Goal: Task Accomplishment & Management: Use online tool/utility

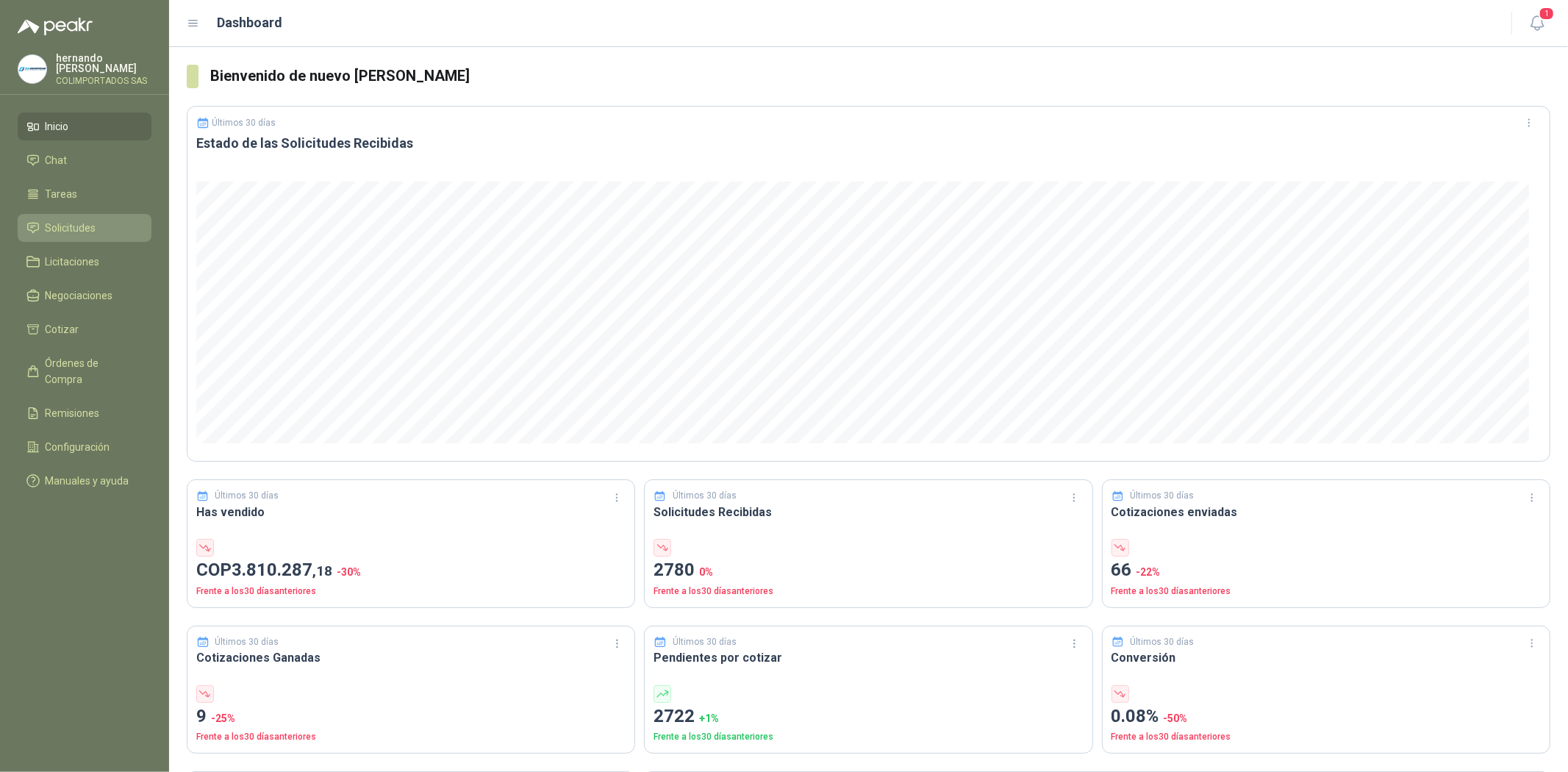
click at [92, 223] on span "Solicitudes" at bounding box center [70, 228] width 50 height 16
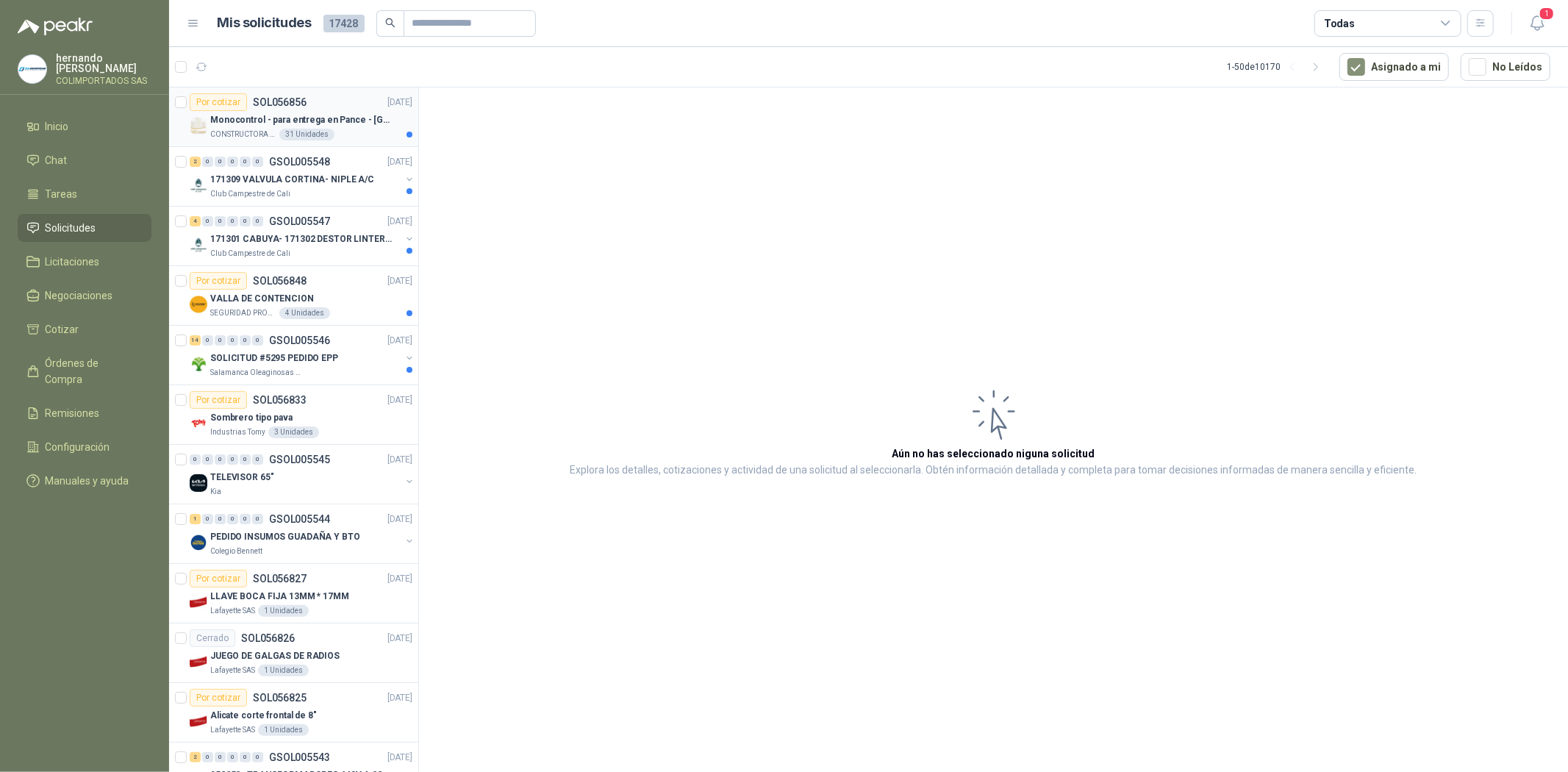
click at [256, 122] on p "Monocontrol - para entrega en Pance - [GEOGRAPHIC_DATA]" at bounding box center [302, 120] width 183 height 14
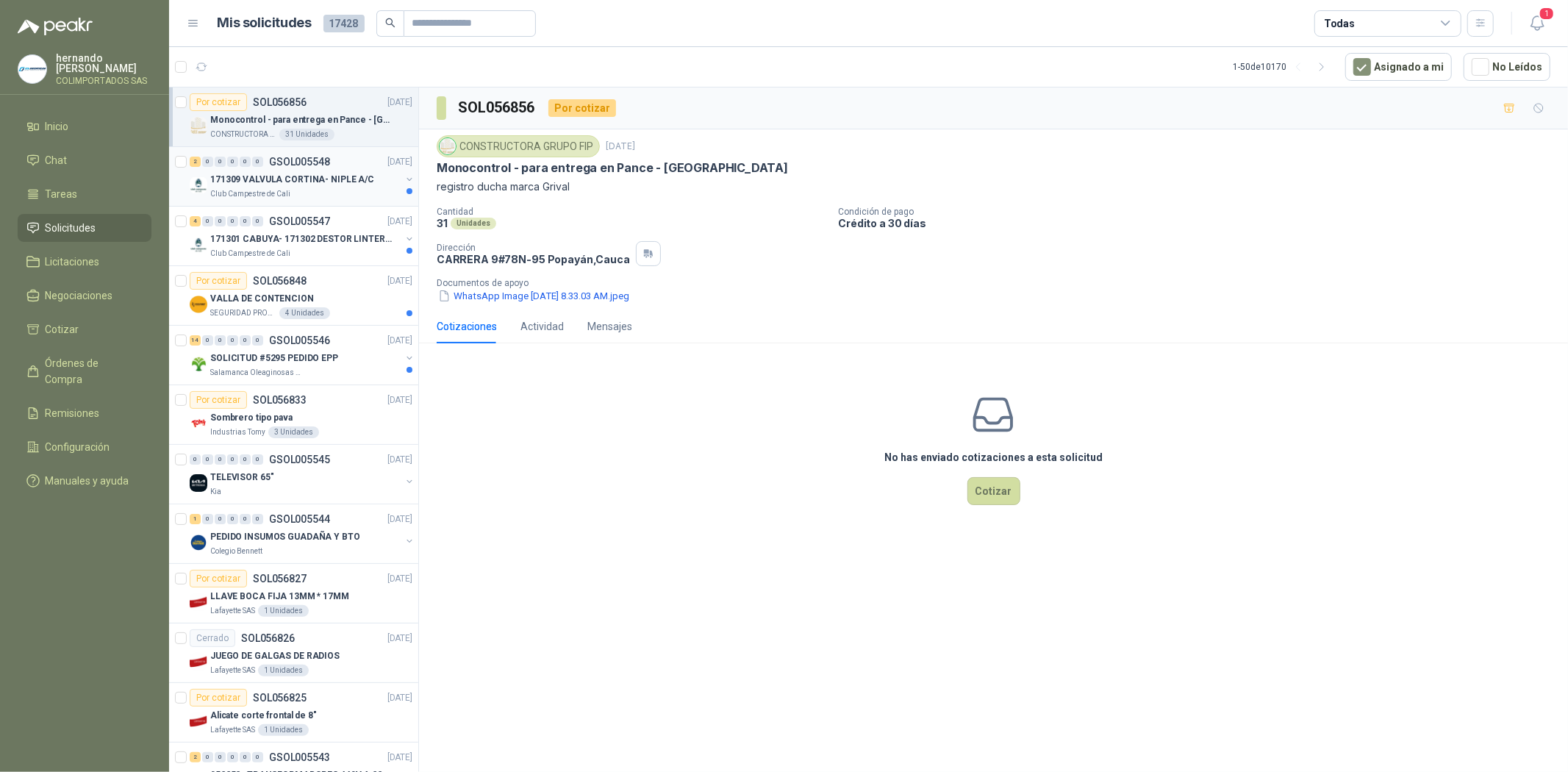
click at [261, 182] on p "171309 VALVULA CORTINA- NIPLE A/C" at bounding box center [293, 180] width 164 height 14
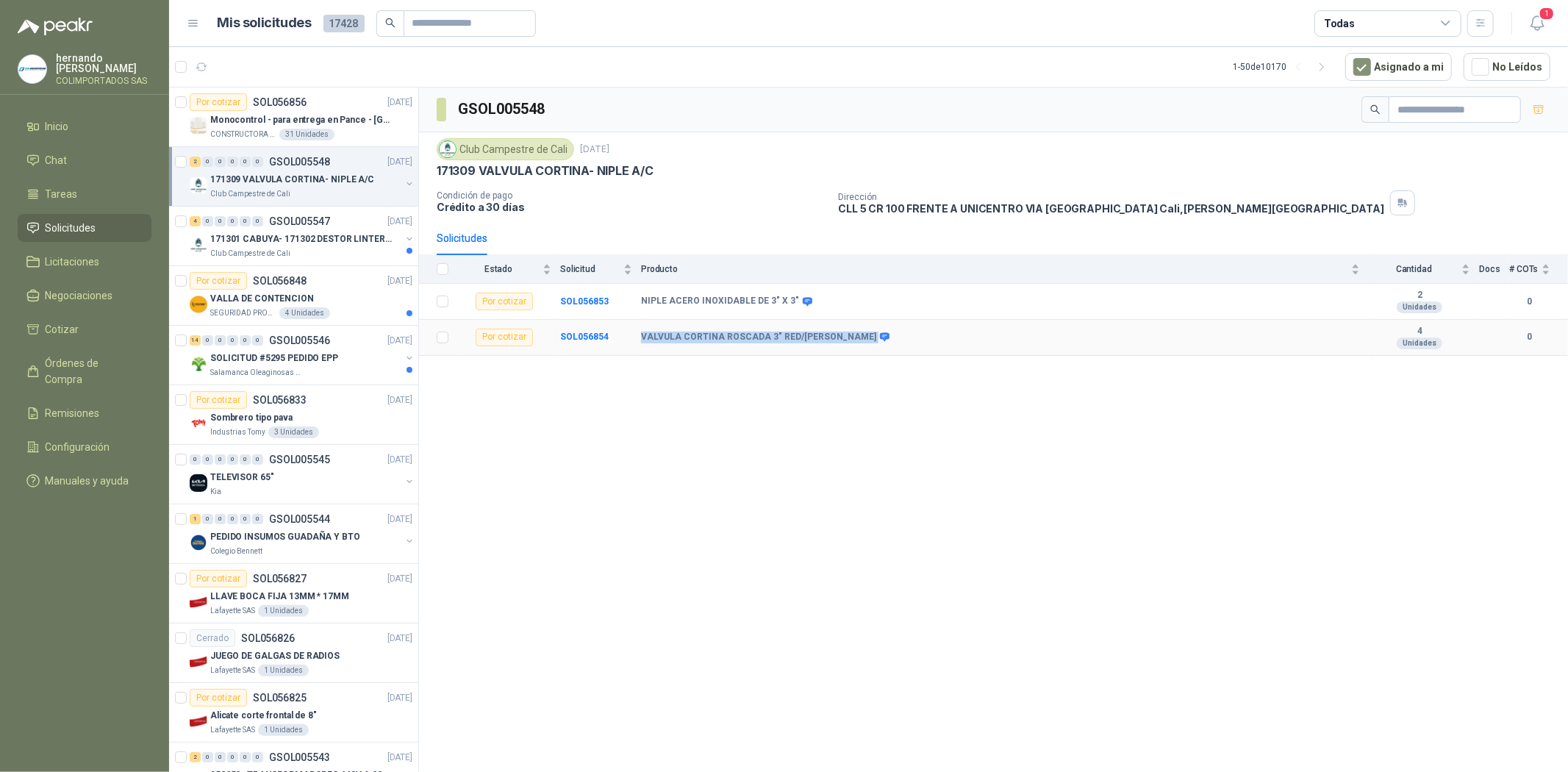
drag, startPoint x: 640, startPoint y: 336, endPoint x: 825, endPoint y: 347, distance: 185.3
click at [825, 347] on tr "Por cotizar SOL056854 VALVULA CORTINA ROSCADA 3" RED/[PERSON_NAME] 4 Unidades 0" at bounding box center [993, 338] width 1149 height 36
copy tr "VALVULA CORTINA ROSCADA 3" RED/[PERSON_NAME]"
click at [883, 329] on td "VALVULA CORTINA ROSCADA 3" RED/[PERSON_NAME]" at bounding box center [1004, 338] width 728 height 36
drag, startPoint x: 641, startPoint y: 336, endPoint x: 822, endPoint y: 338, distance: 181.0
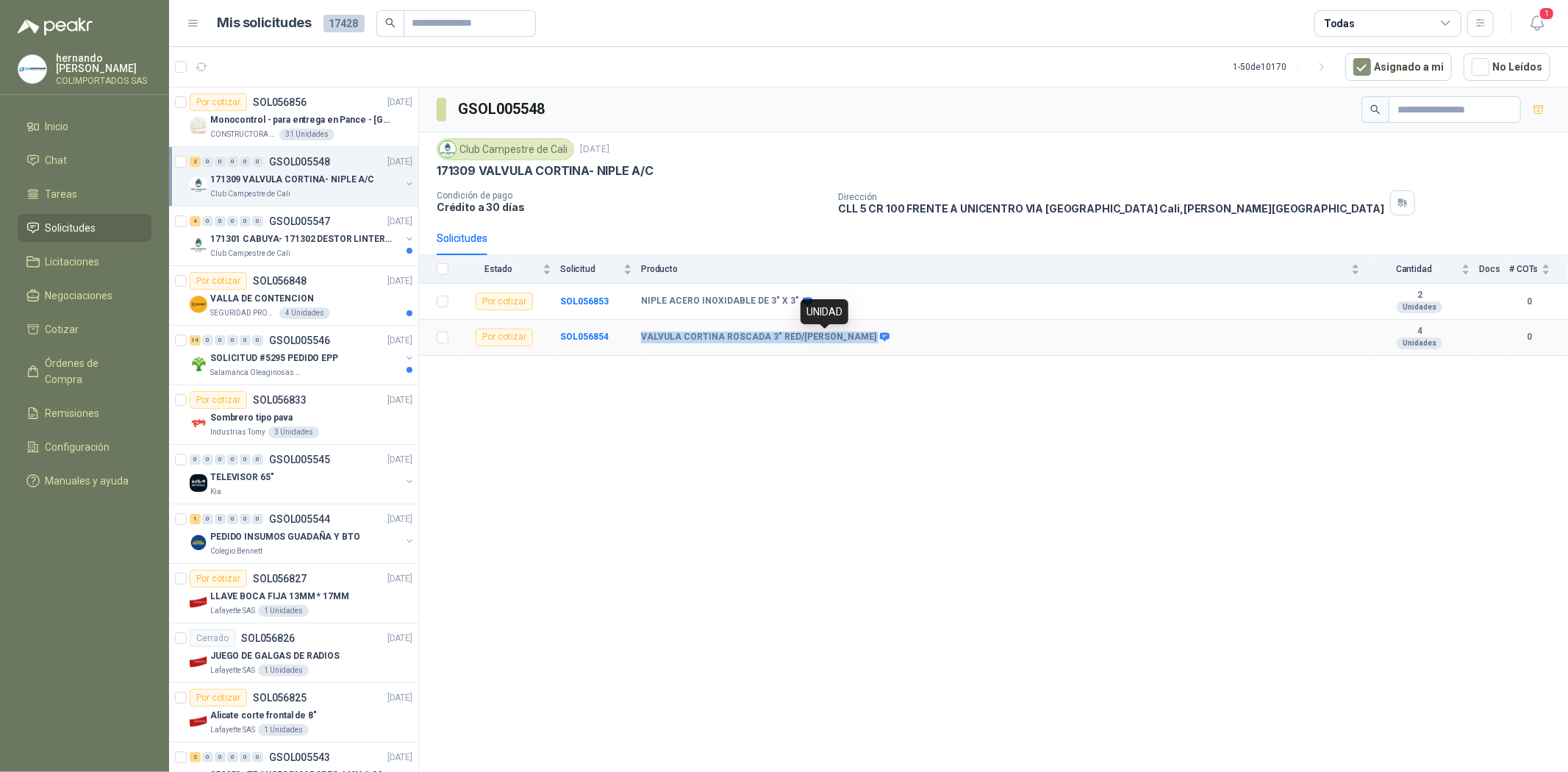
click at [822, 338] on div "VALVULA CORTINA ROSCADA 3" RED/[PERSON_NAME]" at bounding box center [764, 338] width 246 height 12
copy div "VALVULA CORTINA ROSCADA 3" RED/[PERSON_NAME]"
click at [635, 348] on td "SOL056854" at bounding box center [601, 338] width 81 height 36
copy tr "VALVULA CORTINA ROSCADA 3" RED/[PERSON_NAME]"
drag, startPoint x: 637, startPoint y: 336, endPoint x: 820, endPoint y: 350, distance: 183.5
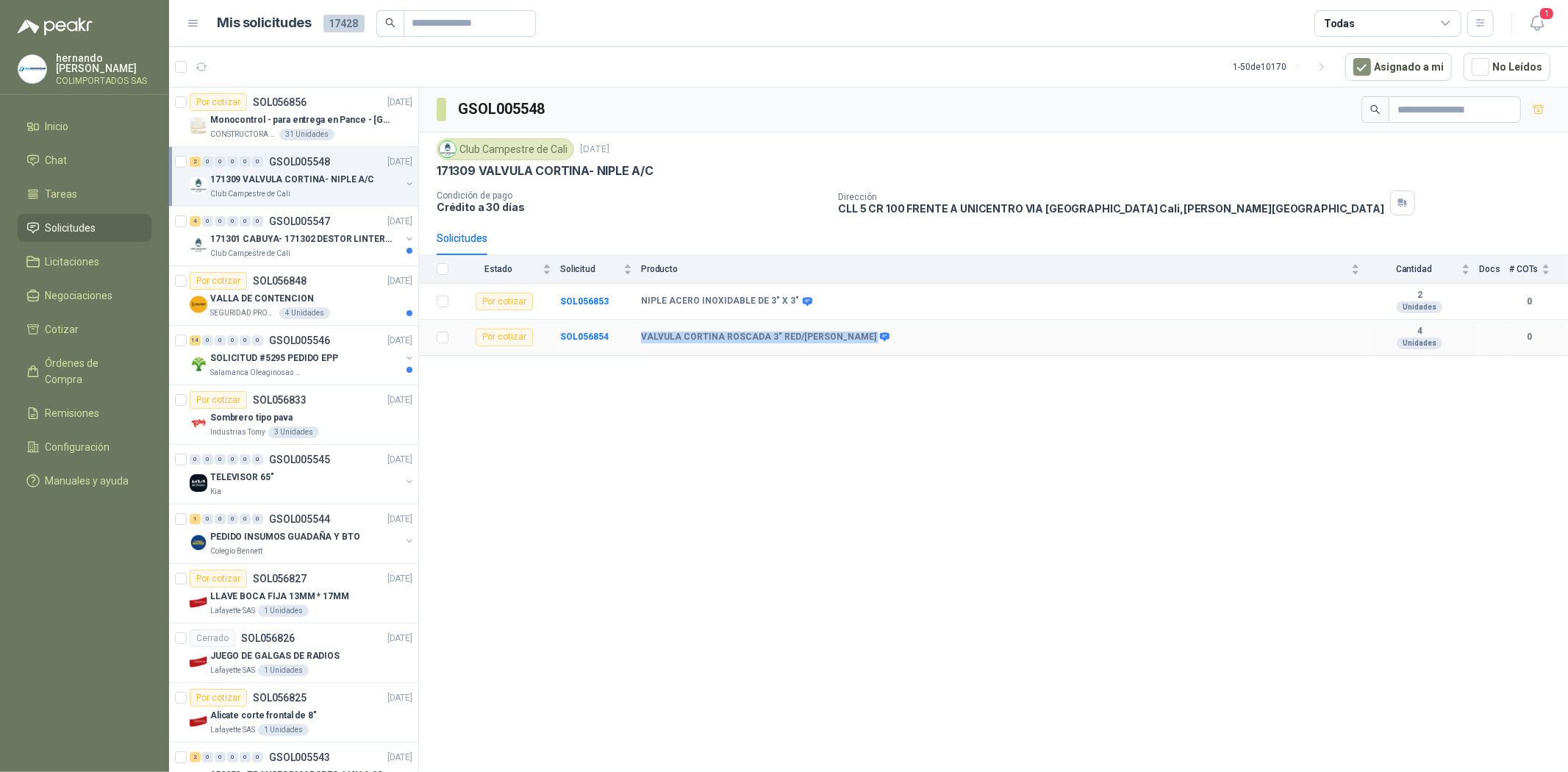
click at [820, 350] on tr "Por cotizar SOL056854 VALVULA CORTINA ROSCADA 3" RED/[PERSON_NAME] 4 Unidades 0" at bounding box center [993, 338] width 1149 height 36
drag, startPoint x: 638, startPoint y: 300, endPoint x: 789, endPoint y: 309, distance: 151.3
click at [789, 309] on tr "Por cotizar SOL056853 NIPLE ACERO INOXIDABLE DE 3" X 3" 2 Unidades 0" at bounding box center [993, 302] width 1149 height 36
copy tr "NIPLE ACERO INOXIDABLE DE 3" X 3""
click at [855, 310] on td "NIPLE ACERO INOXIDABLE DE 3" X 3"" at bounding box center [1004, 302] width 728 height 36
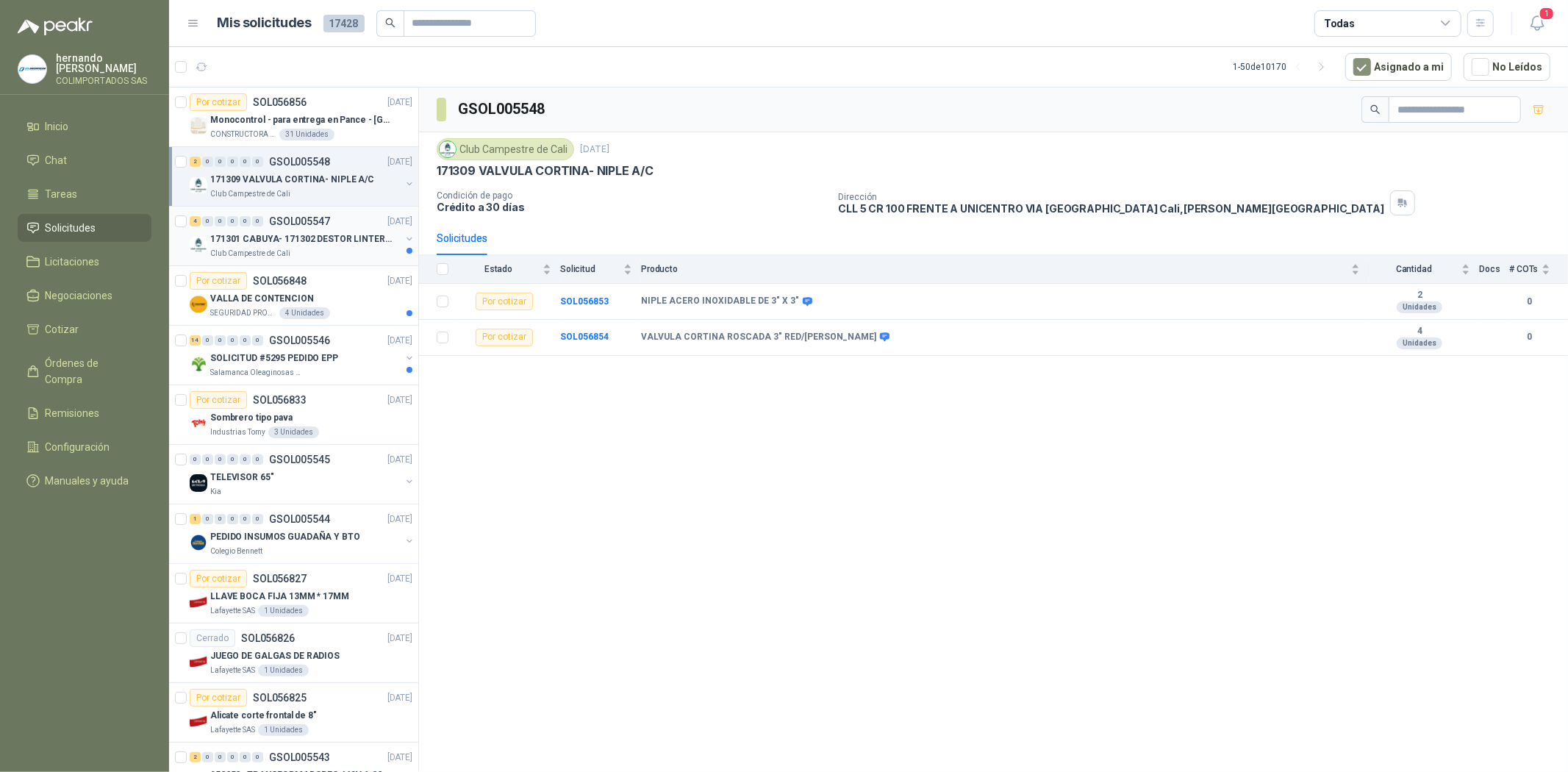
click at [243, 234] on p "171301 CABUYA- 171302 DESTOR LINTER- 171305 PINZA" at bounding box center [302, 240] width 183 height 14
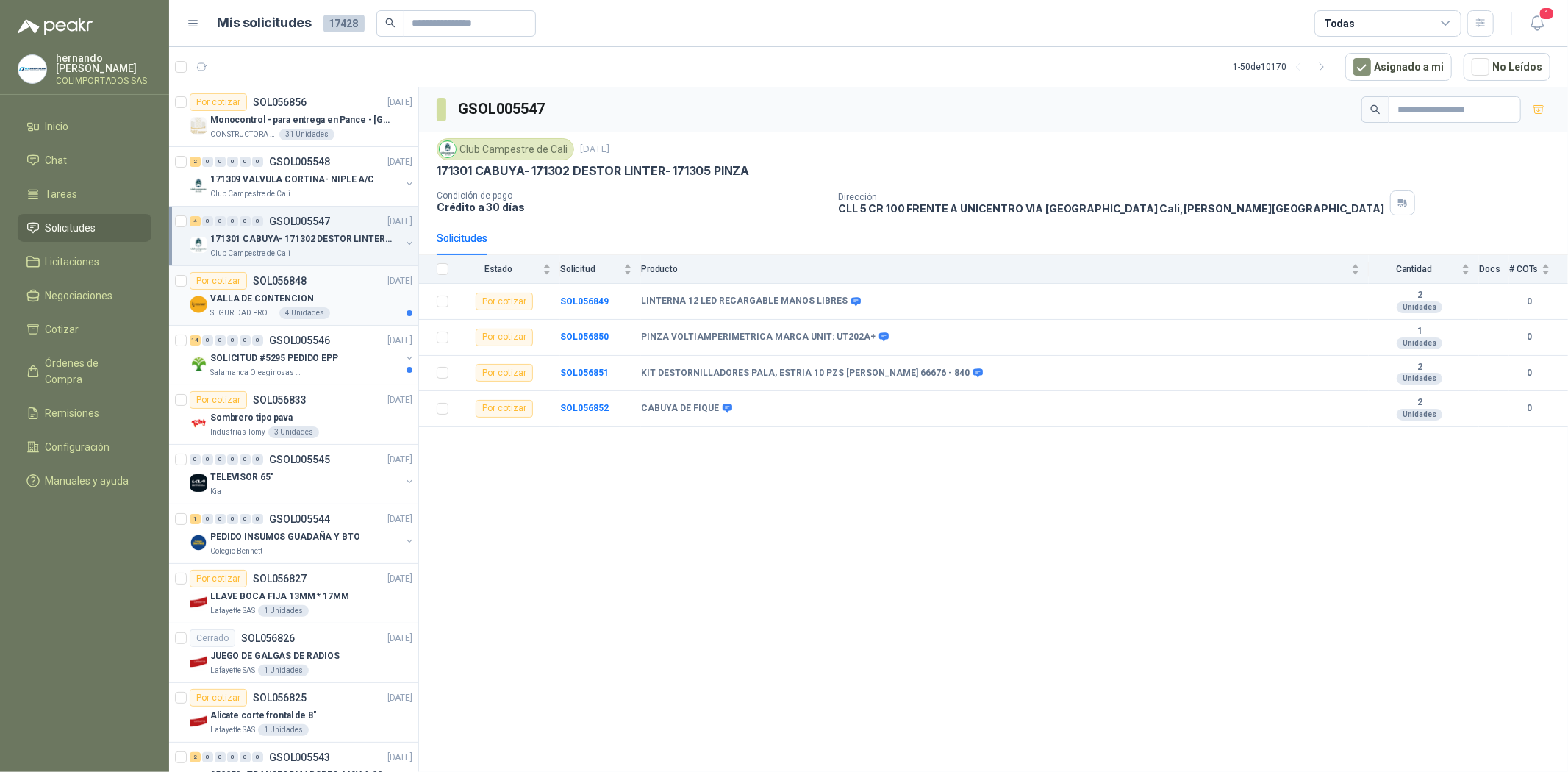
click at [295, 300] on p "VALLA DE CONTENCION" at bounding box center [262, 299] width 104 height 14
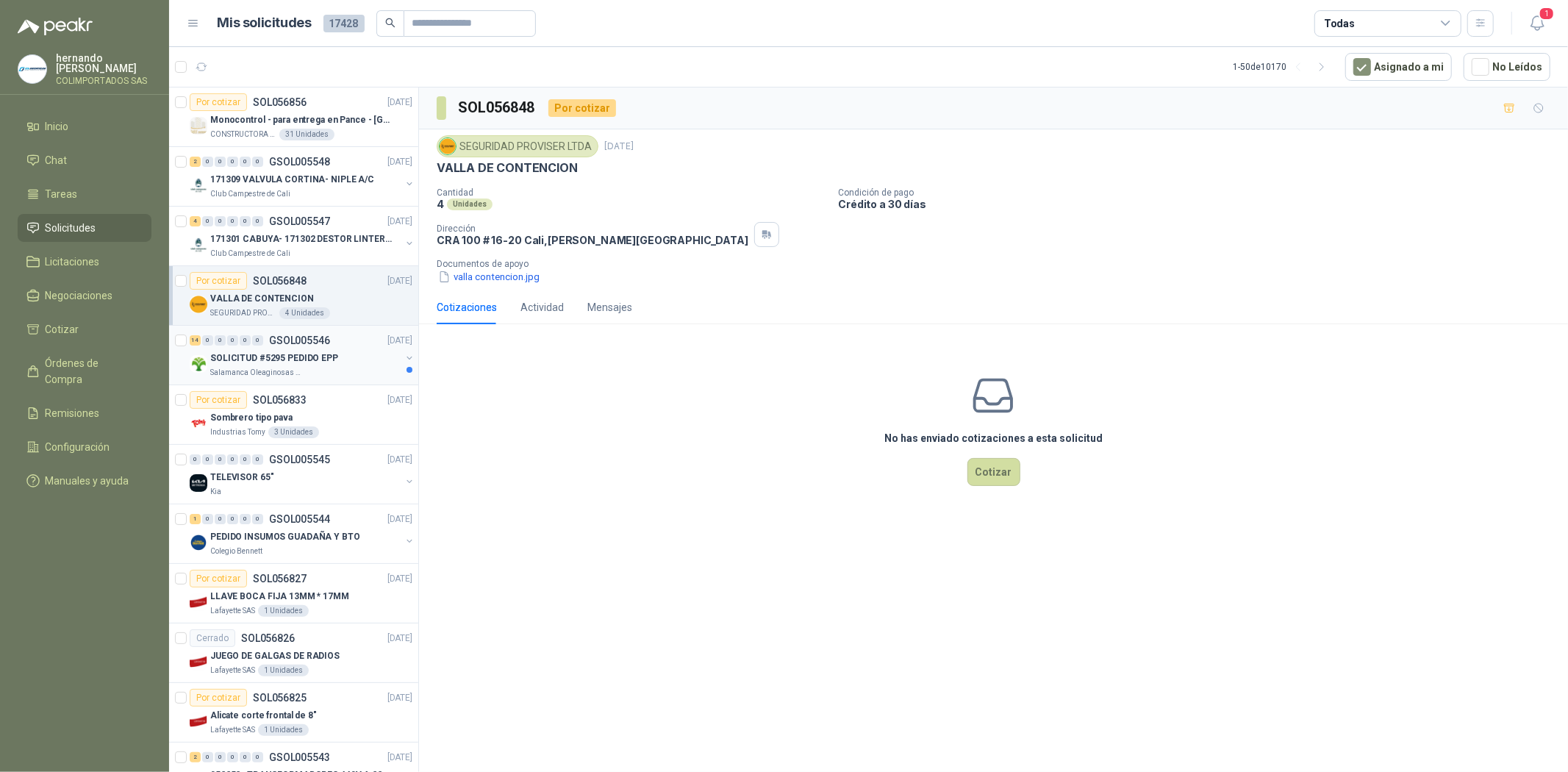
click at [259, 353] on p "SOLICITUD #5295 PEDIDO EPP" at bounding box center [275, 359] width 128 height 14
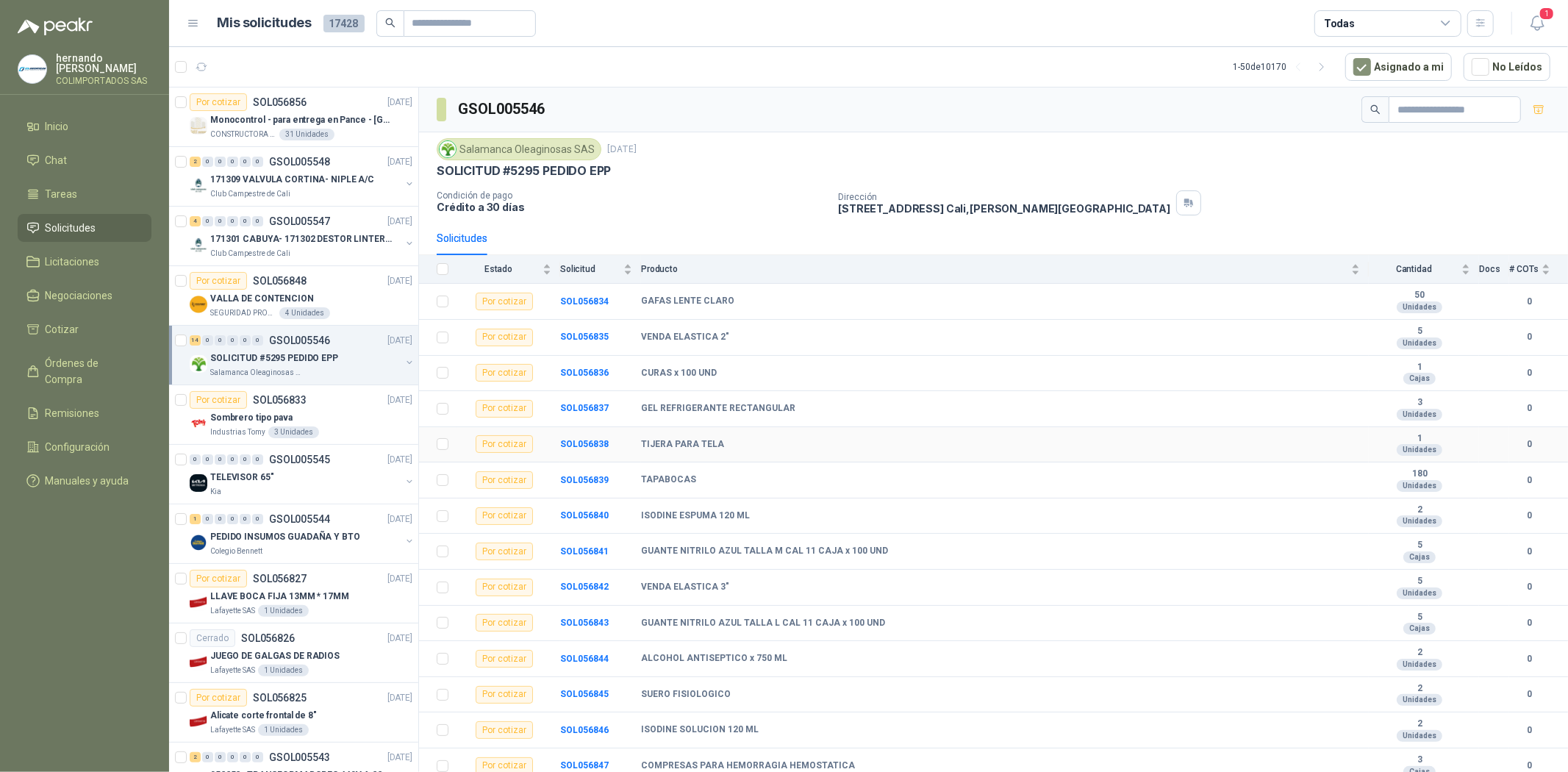
scroll to position [11, 0]
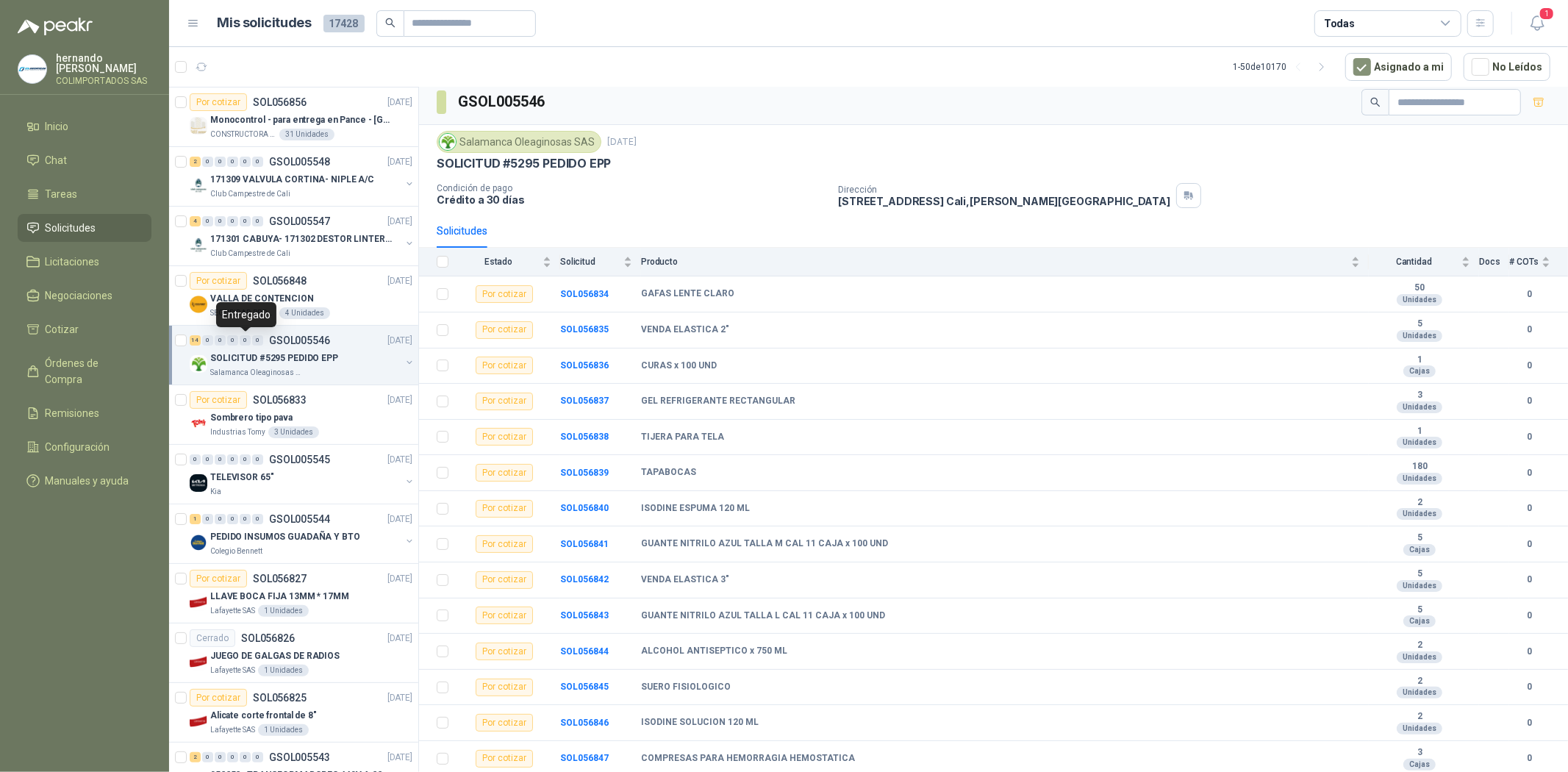
click at [245, 339] on div "0" at bounding box center [245, 341] width 11 height 10
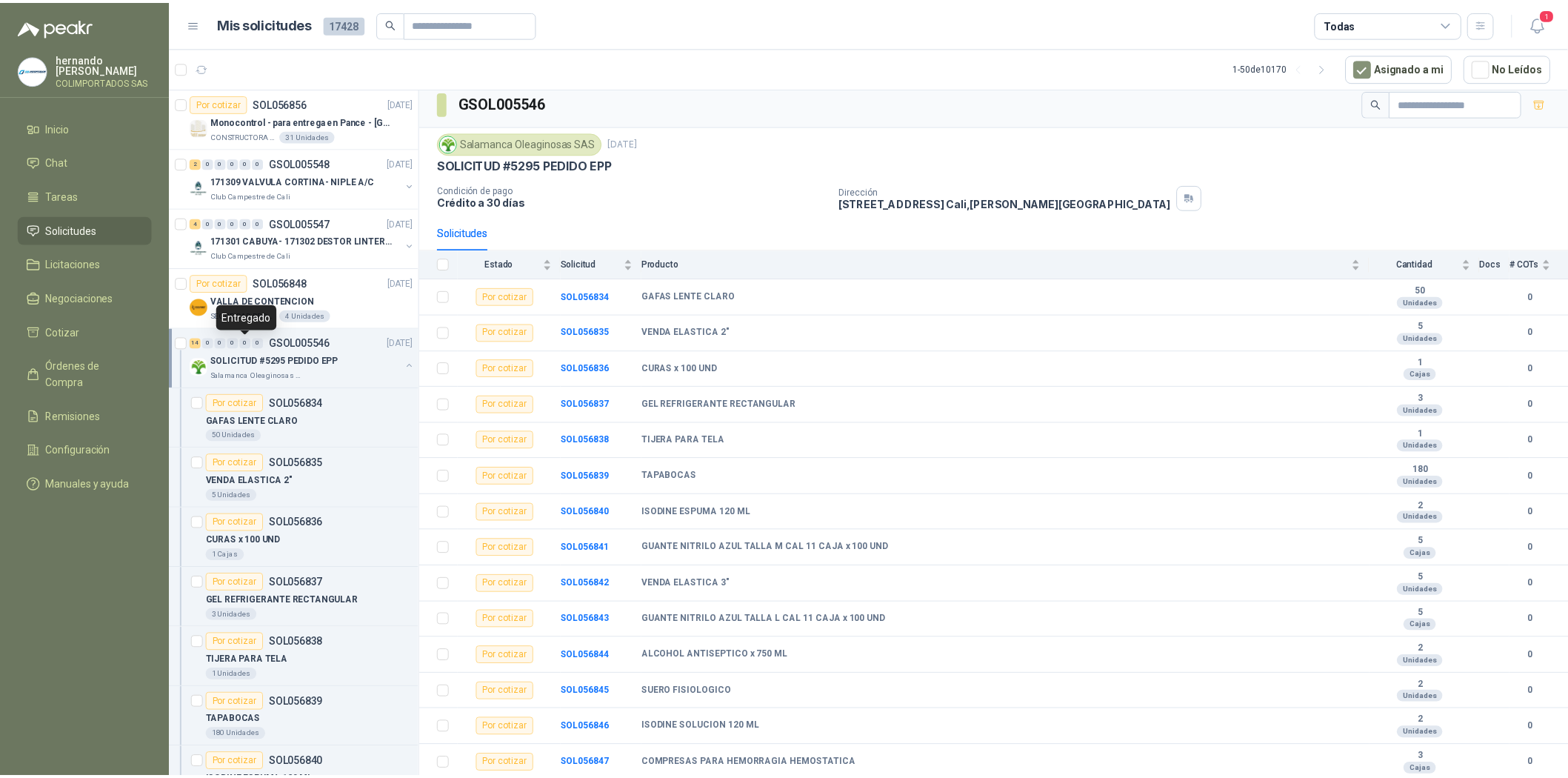
scroll to position [5, 0]
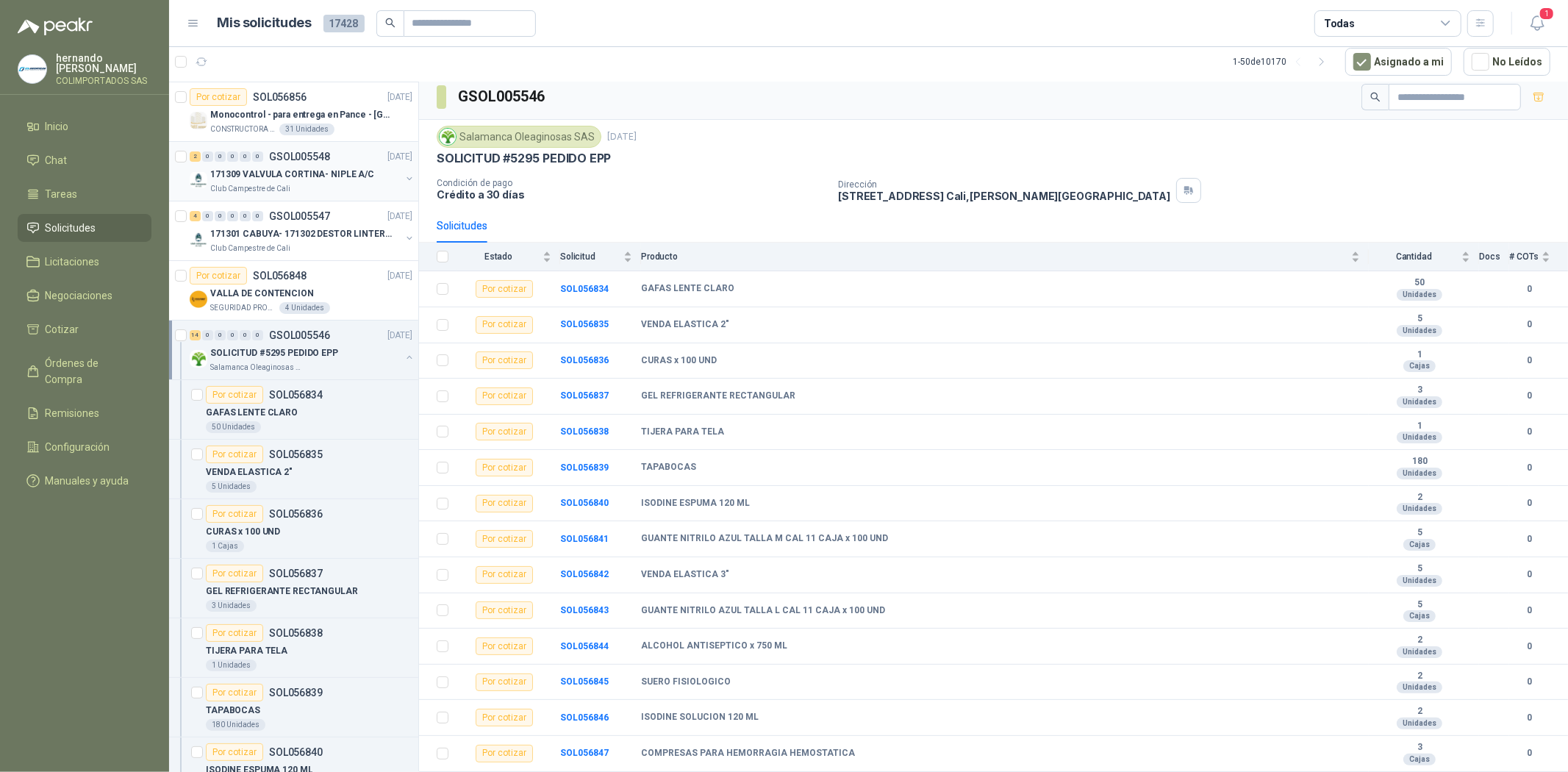
click at [285, 169] on p "171309 VALVULA CORTINA- NIPLE A/C" at bounding box center [293, 175] width 164 height 14
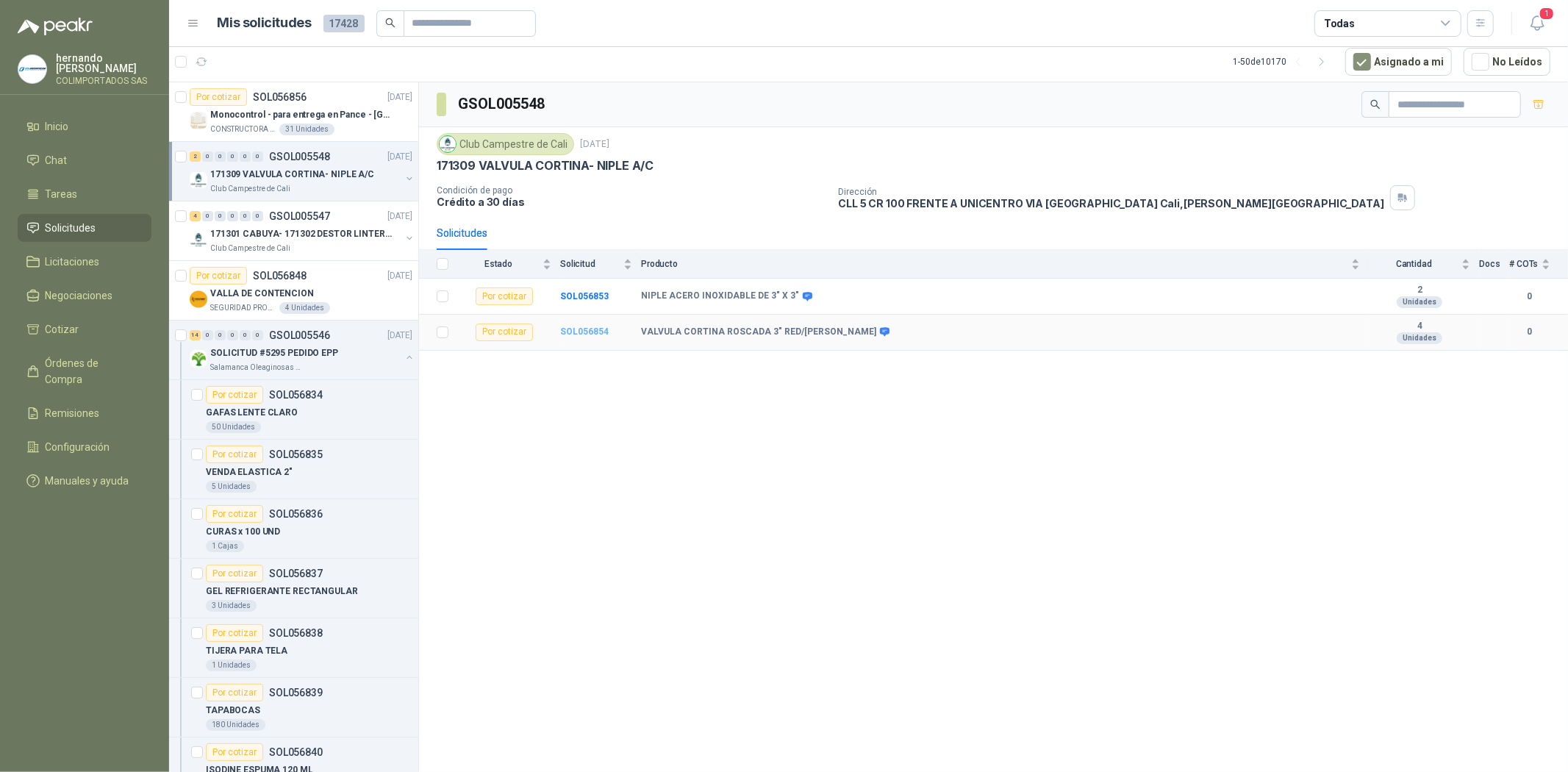
click at [579, 332] on b "SOL056854" at bounding box center [584, 332] width 49 height 10
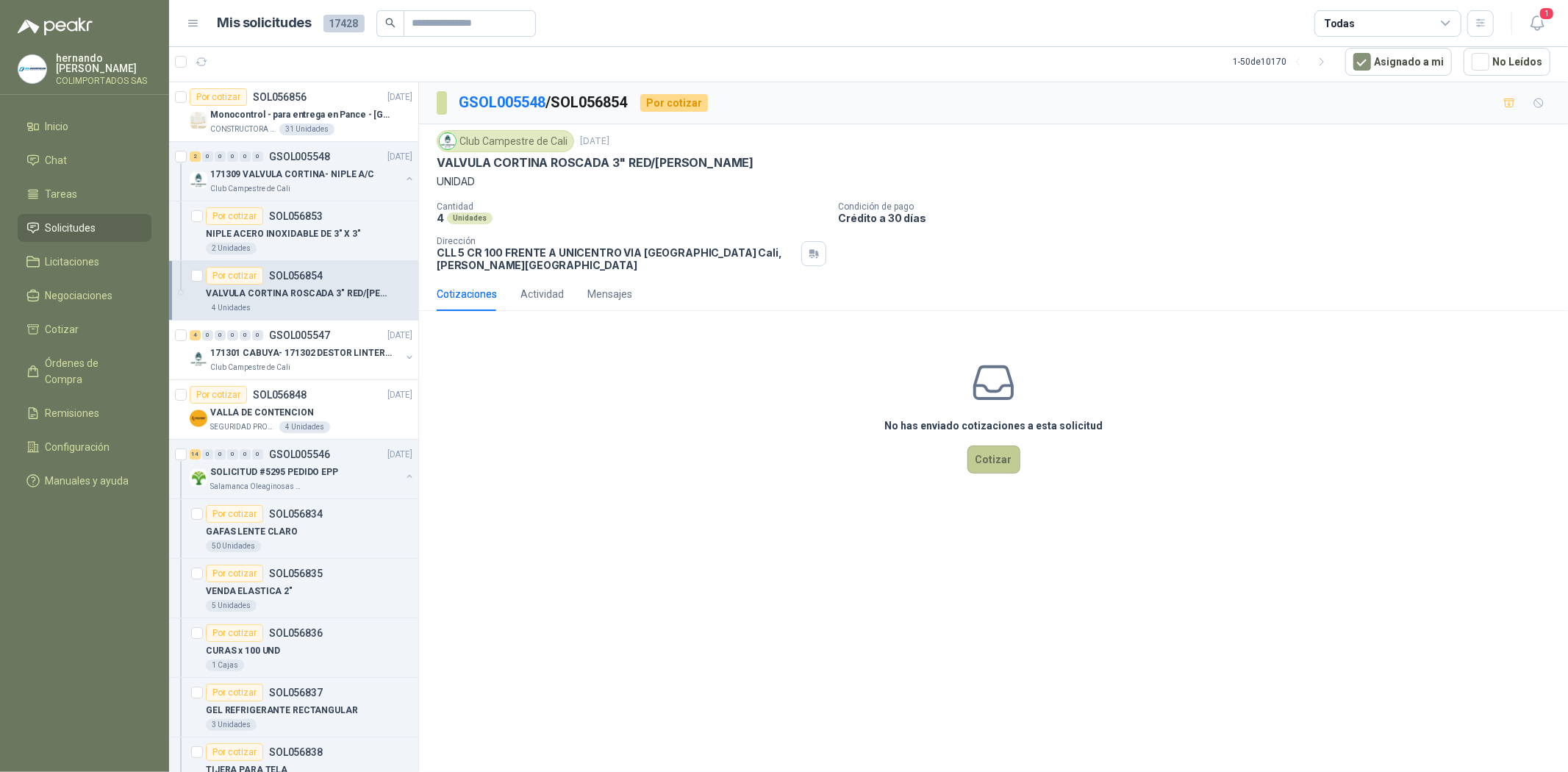
click at [988, 461] on button "Cotizar" at bounding box center [994, 460] width 53 height 28
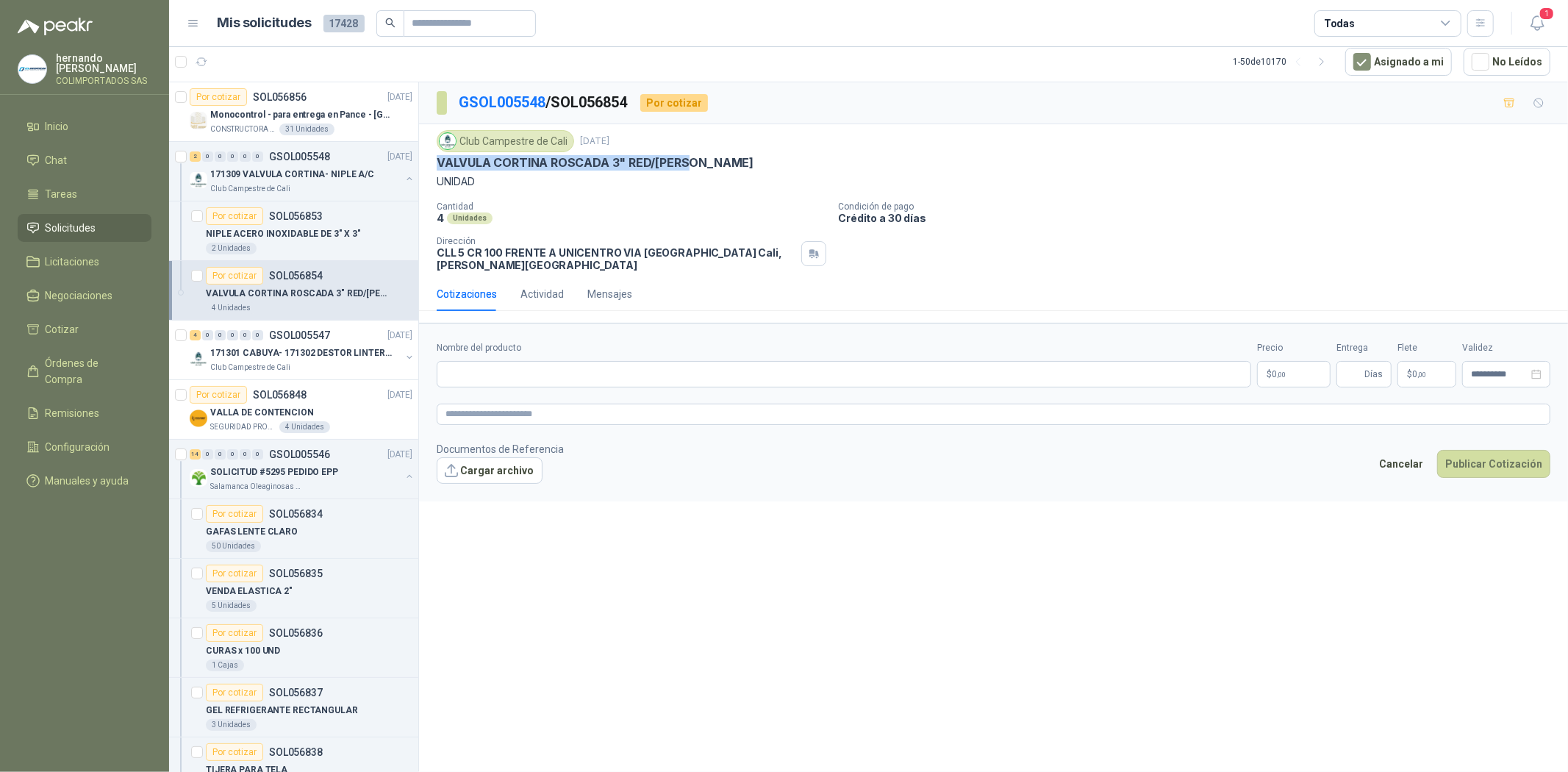
drag, startPoint x: 437, startPoint y: 164, endPoint x: 701, endPoint y: 165, distance: 264.0
click at [701, 165] on div "VALVULA CORTINA ROSCADA 3" RED/[PERSON_NAME]" at bounding box center [993, 163] width 1114 height 15
copy p "VALVULA CORTINA ROSCADA 3" RED/[PERSON_NAME]"
click at [514, 370] on input "Nombre del producto" at bounding box center [843, 374] width 814 height 27
paste input "**********"
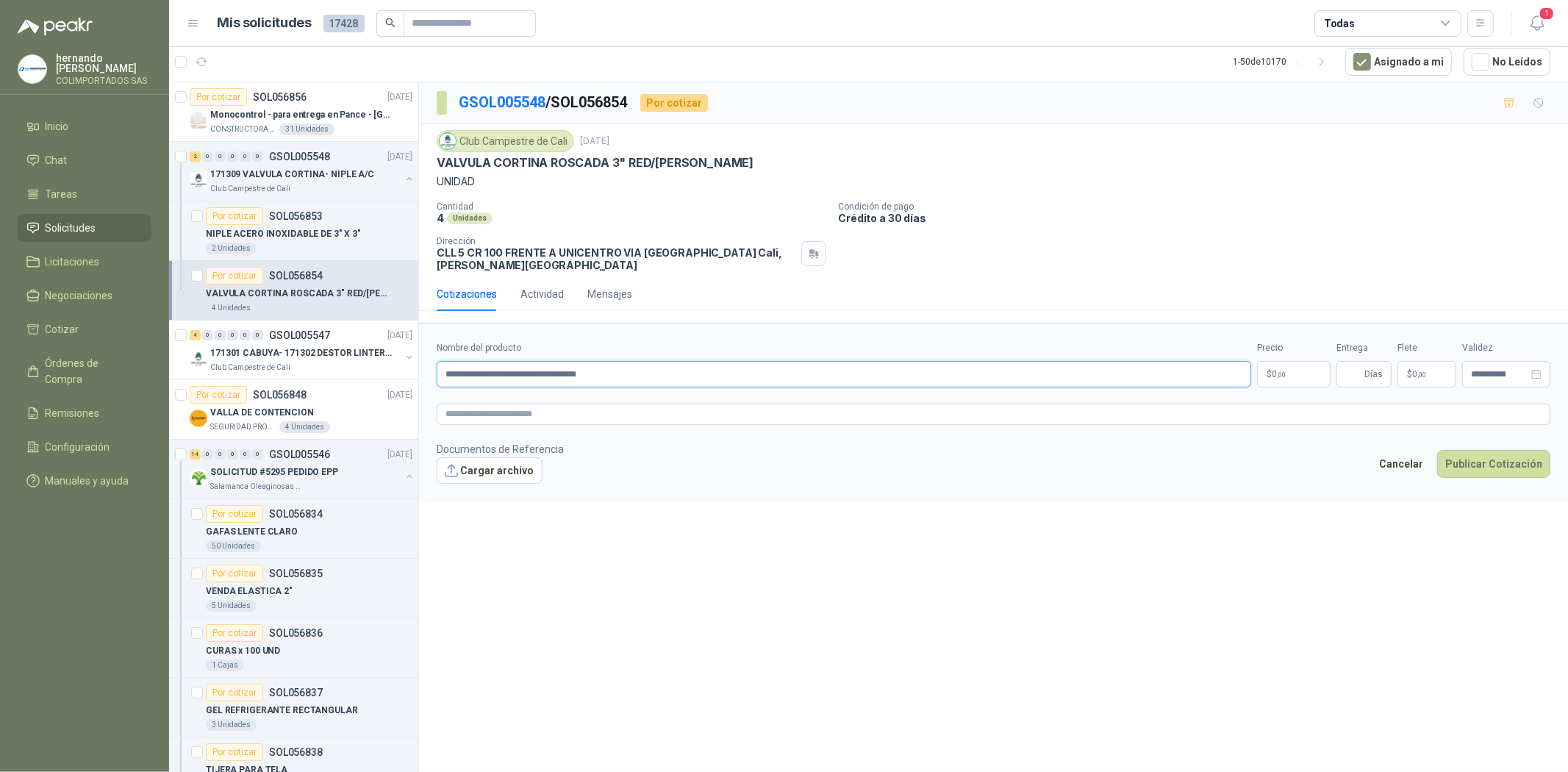
type input "**********"
click at [551, 409] on textarea at bounding box center [993, 414] width 1114 height 21
paste textarea "**********"
type textarea "**********"
click at [743, 415] on textarea "**********" at bounding box center [993, 414] width 1114 height 21
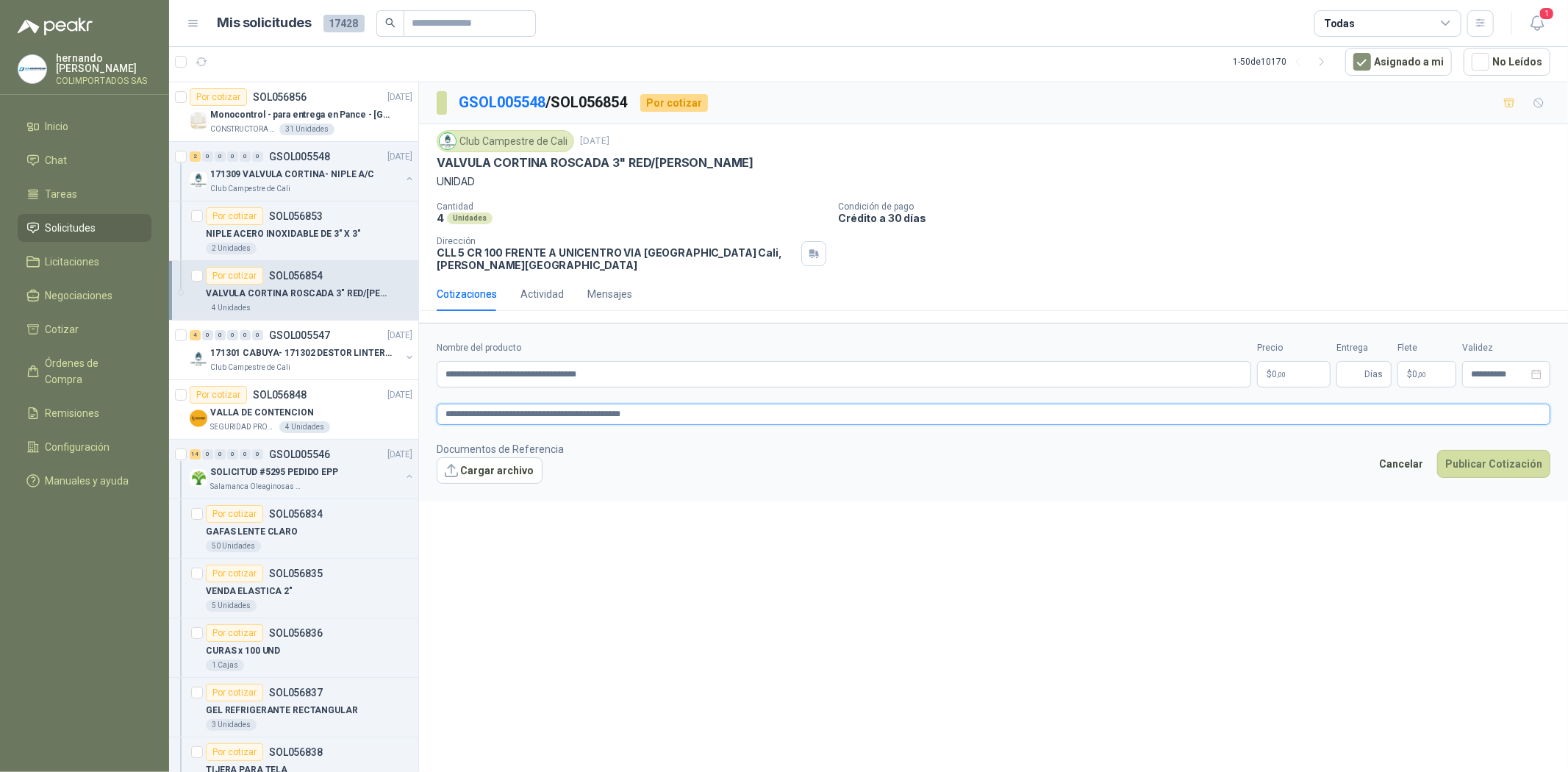
type textarea "**********"
click at [1282, 371] on span ",00" at bounding box center [1281, 374] width 9 height 8
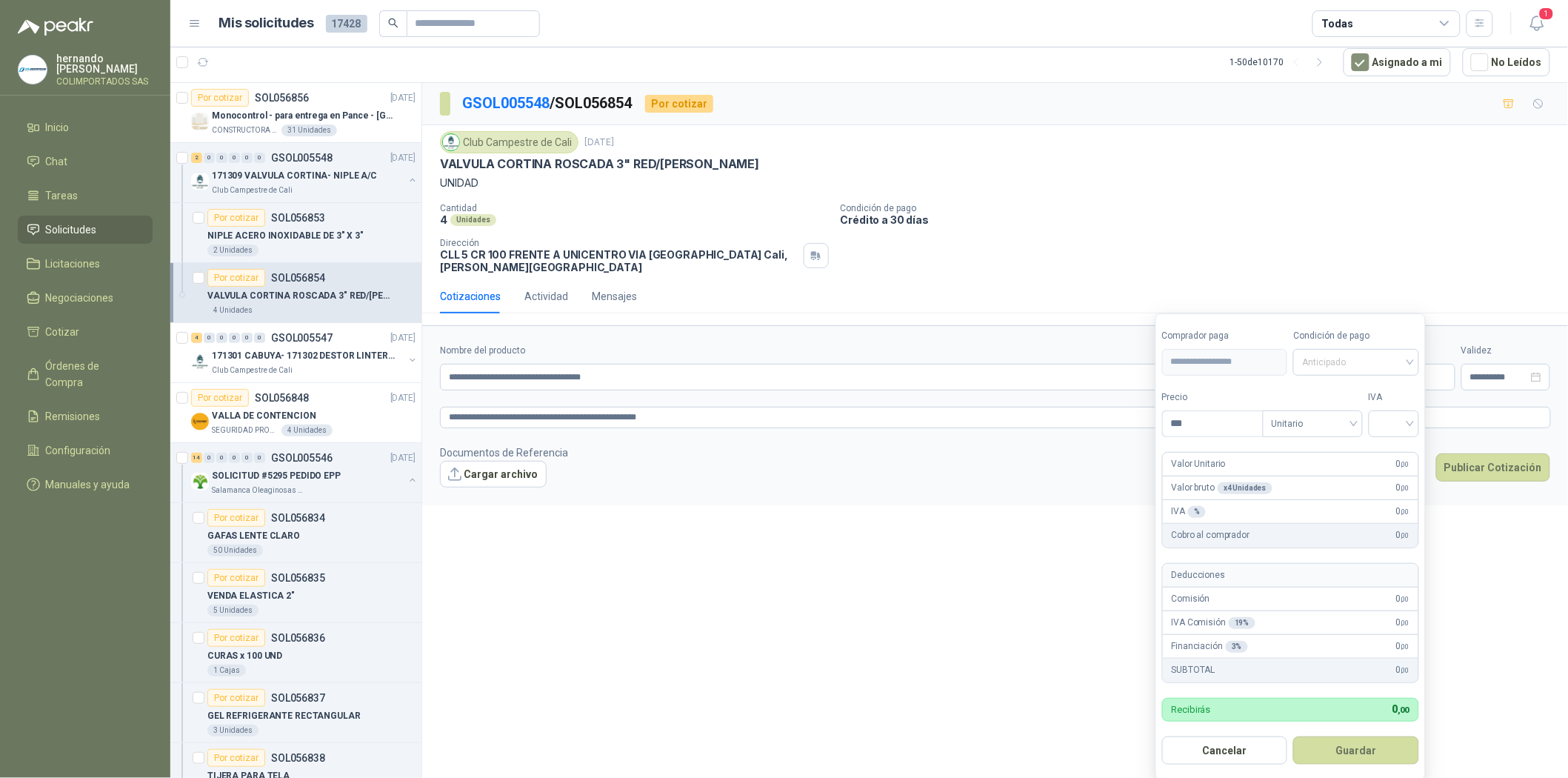
drag, startPoint x: 1343, startPoint y: 365, endPoint x: 1364, endPoint y: 387, distance: 30.4
click at [1354, 364] on span "Anticipado" at bounding box center [1356, 362] width 108 height 22
click at [1355, 410] on div "Crédito a 30 días" at bounding box center [1359, 417] width 103 height 16
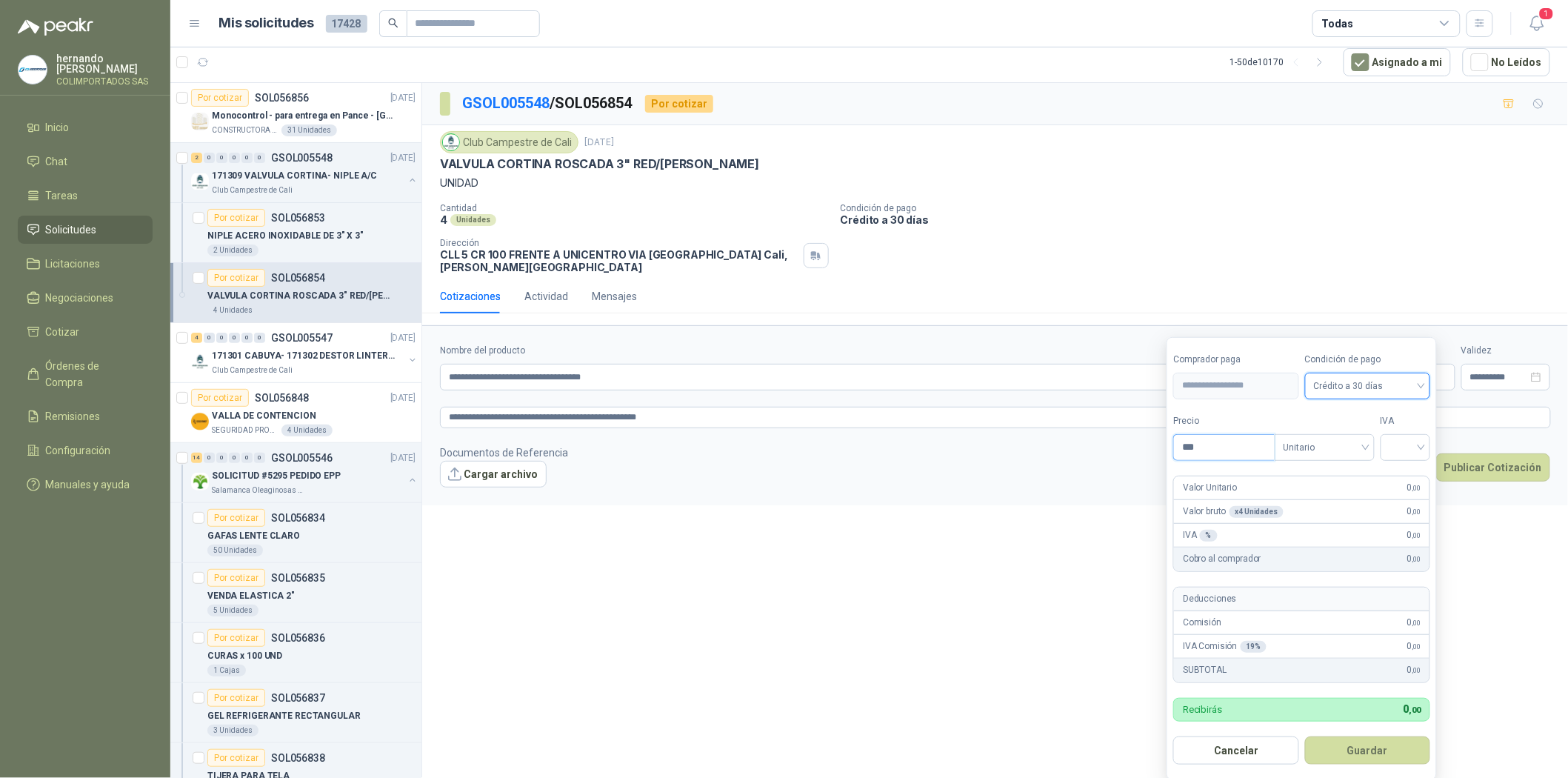
click at [1226, 449] on input "***" at bounding box center [1224, 447] width 100 height 25
type input "*"
click at [1329, 445] on span "Unitario" at bounding box center [1324, 448] width 82 height 22
type input "*********"
click at [1329, 471] on div "Unitario" at bounding box center [1327, 479] width 77 height 16
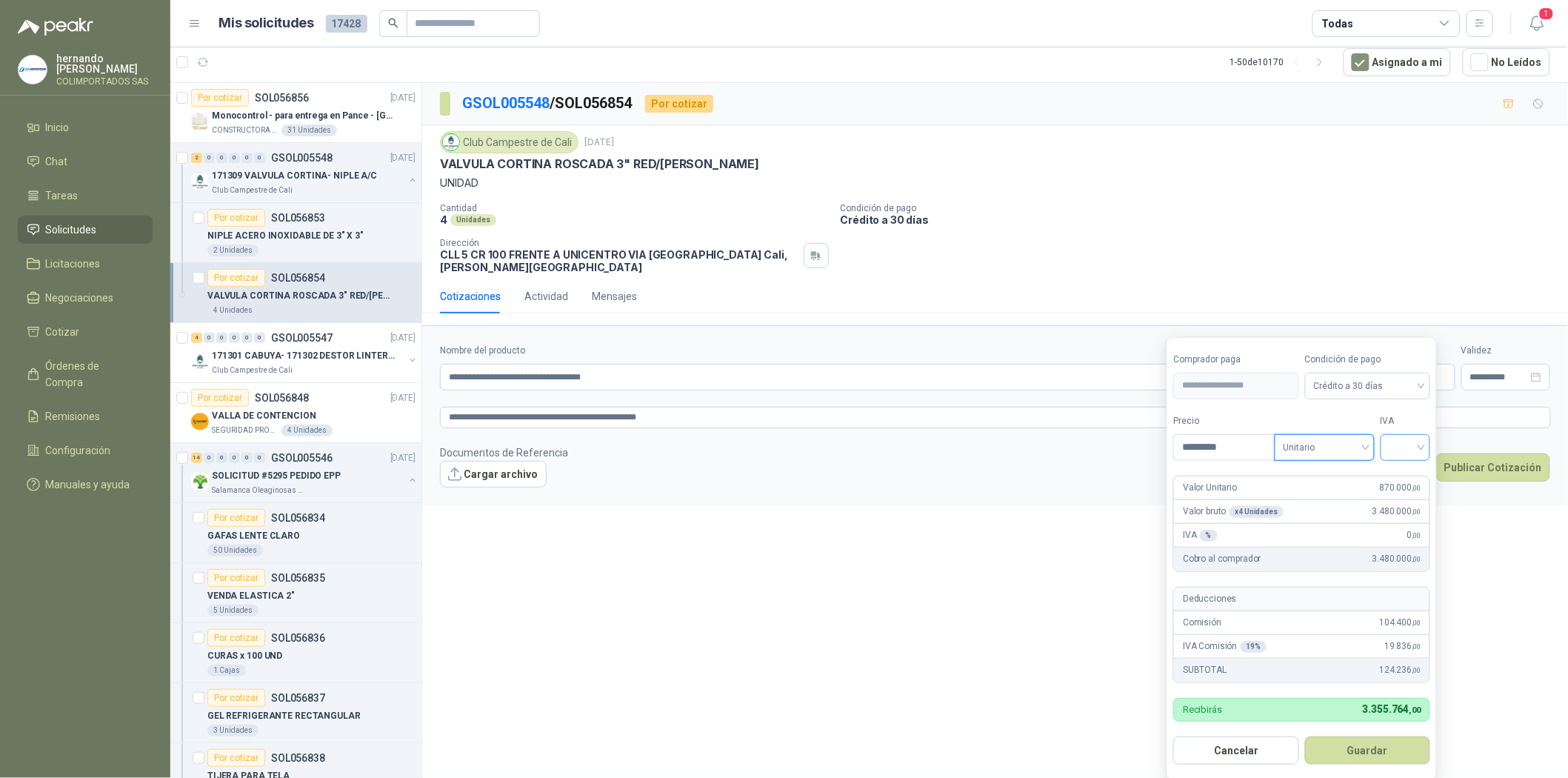
click at [1415, 449] on input "search" at bounding box center [1406, 446] width 33 height 22
click at [1418, 474] on div "19%" at bounding box center [1409, 479] width 28 height 16
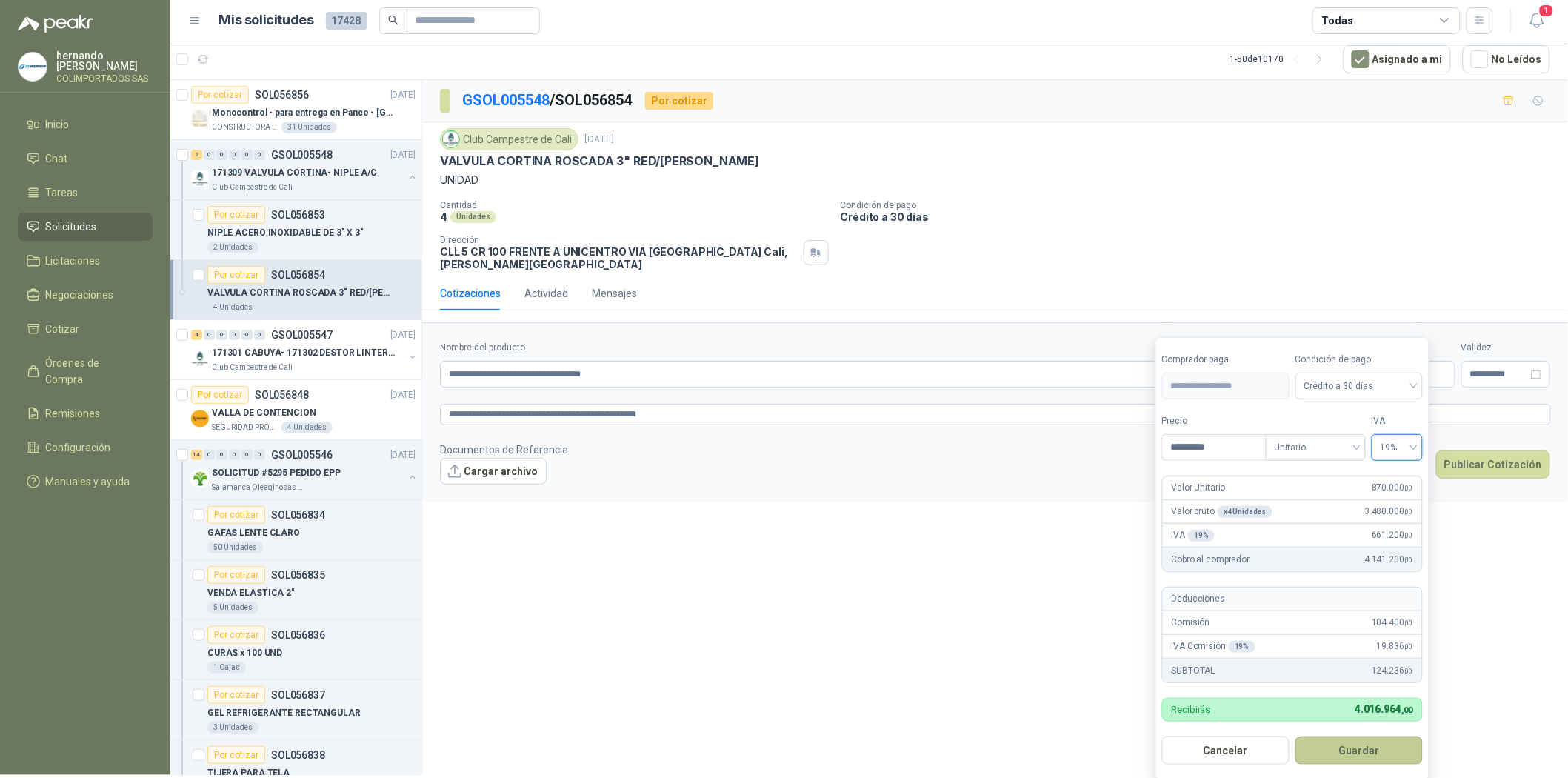
click at [1371, 757] on button "Guardar" at bounding box center [1359, 750] width 128 height 28
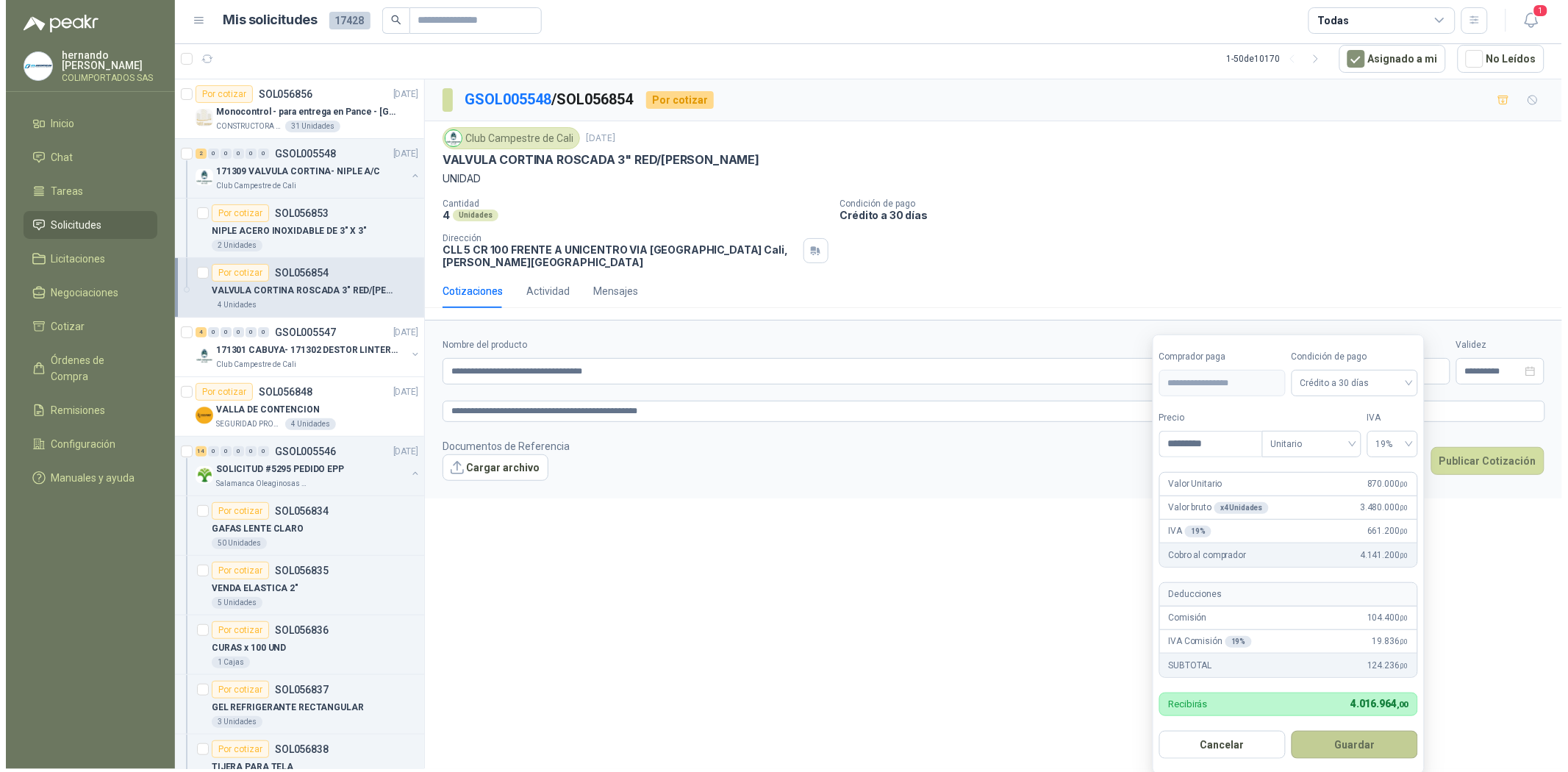
scroll to position [0, 0]
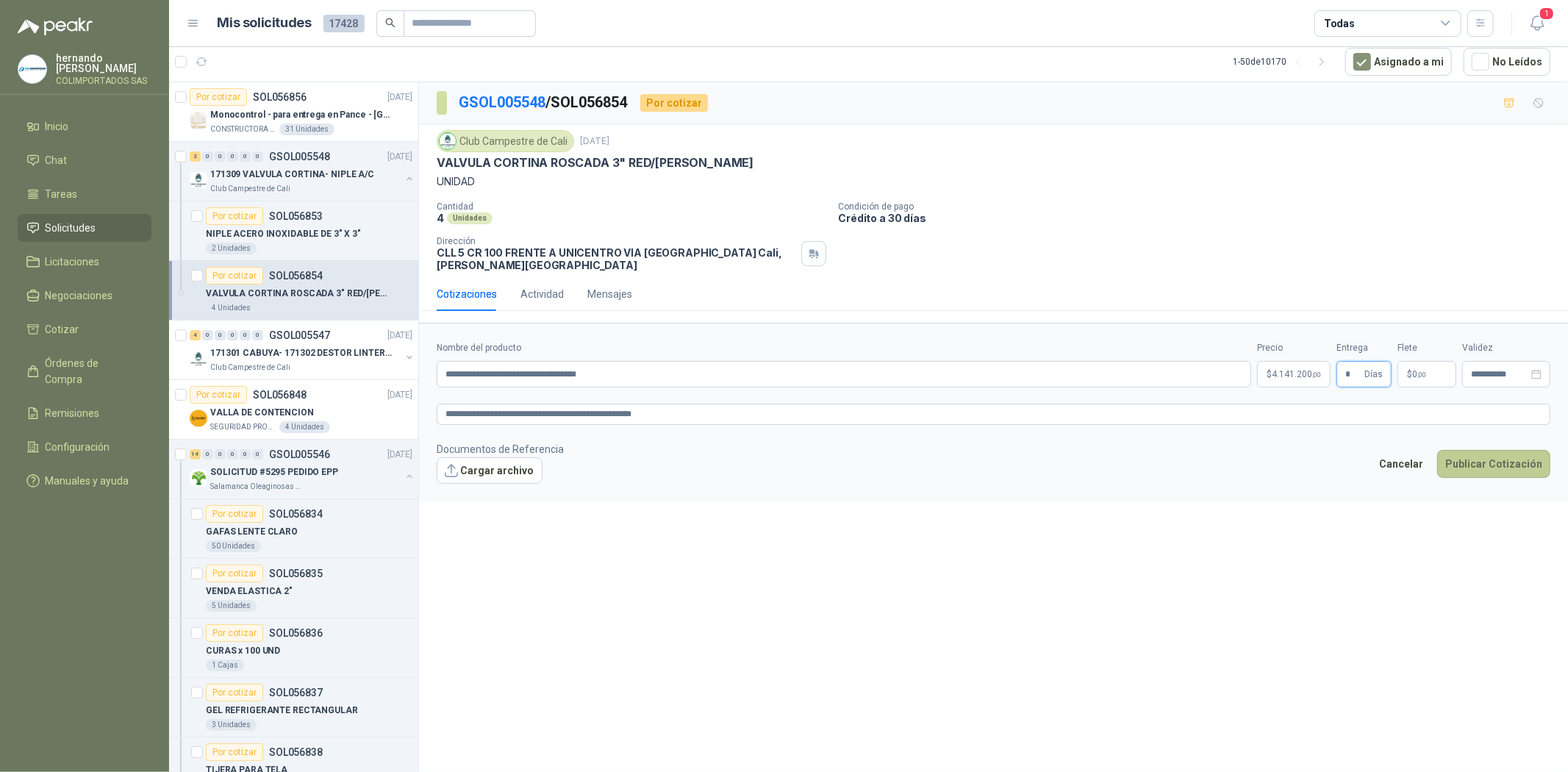
type input "*"
click at [1488, 472] on button "Publicar Cotización" at bounding box center [1494, 464] width 113 height 28
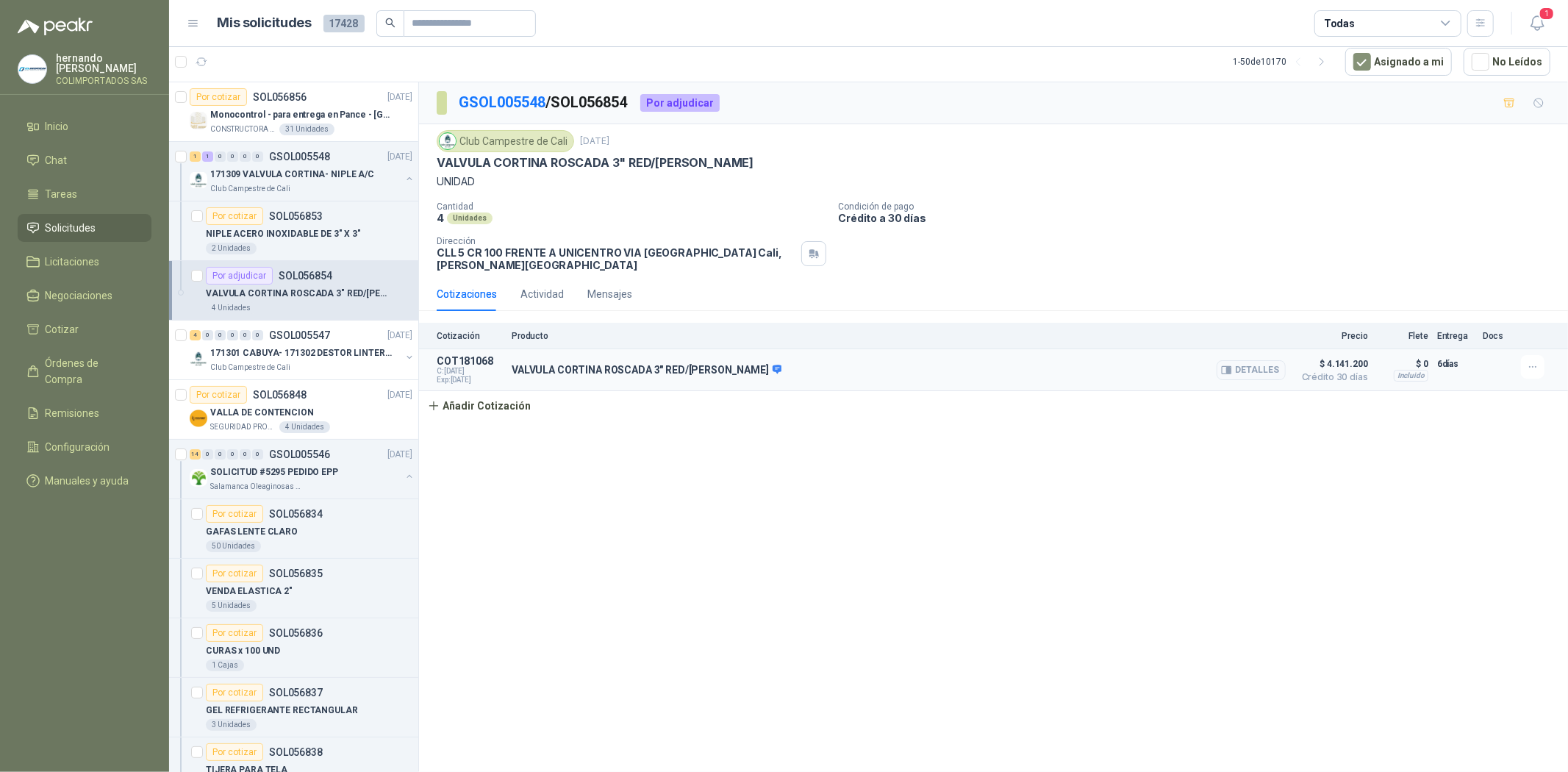
click at [436, 373] on span "C: [DATE]" at bounding box center [469, 371] width 66 height 9
drag, startPoint x: 495, startPoint y: 373, endPoint x: 921, endPoint y: 387, distance: 426.2
click at [517, 375] on article "COT181068 C: [DATE] Exp: [DATE] VALVULA CORTINA ROSCADA 3" RED/[PERSON_NAME] De…" at bounding box center [993, 370] width 1149 height 42
click at [1240, 363] on button "Detalles" at bounding box center [1251, 370] width 69 height 20
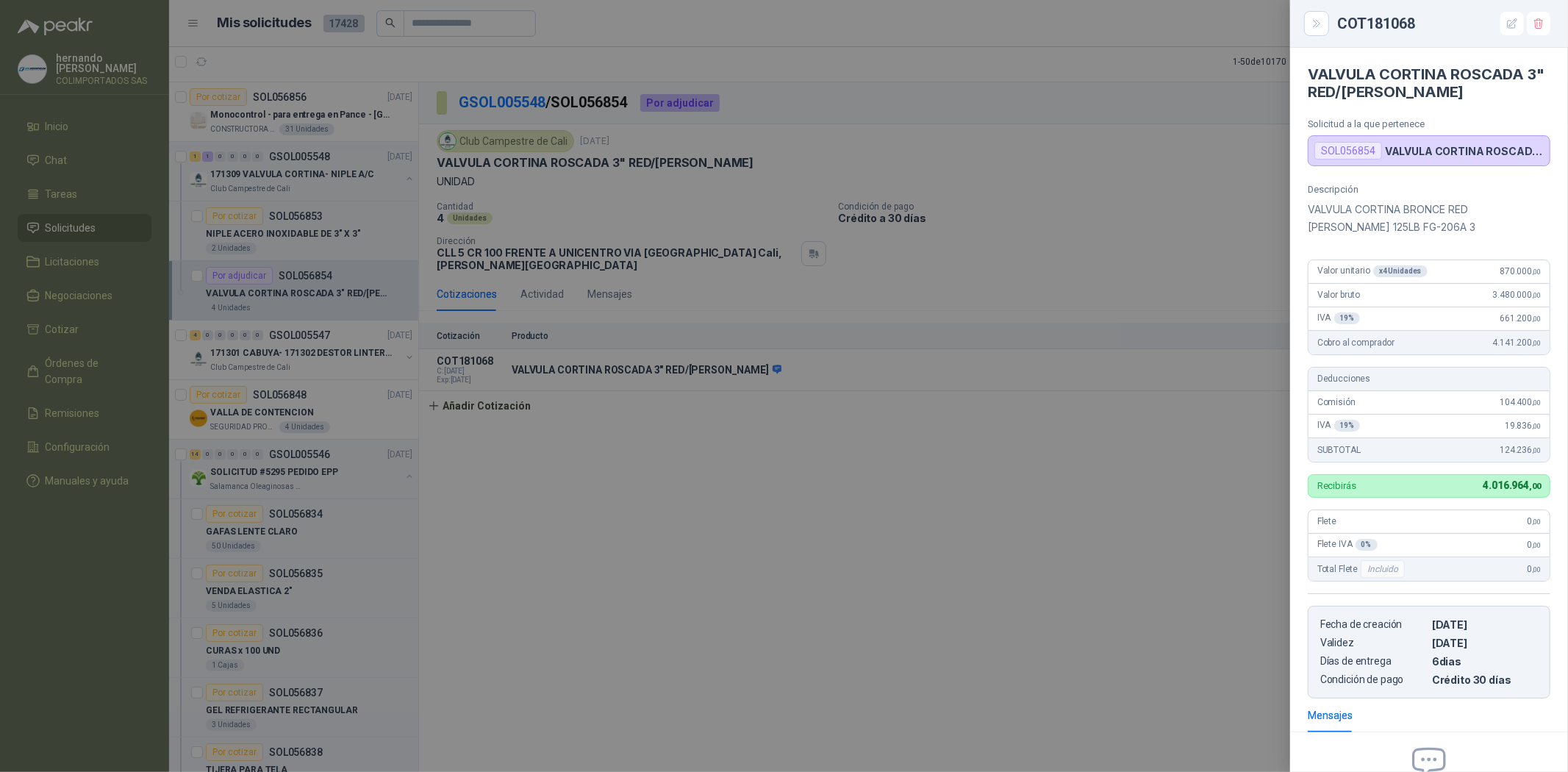
click at [1111, 496] on div at bounding box center [784, 386] width 1568 height 772
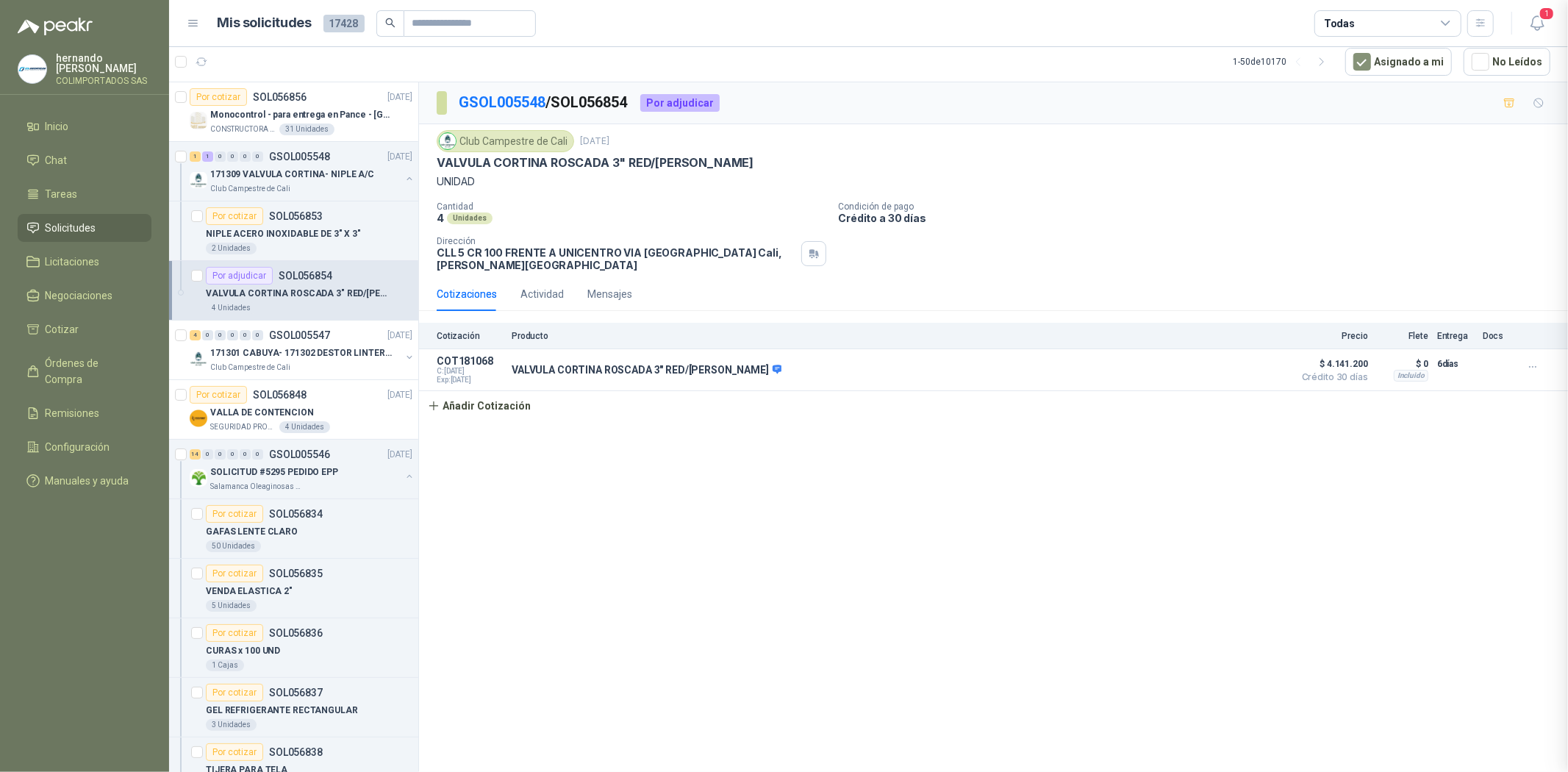
scroll to position [171, 0]
